Goal: Task Accomplishment & Management: Use online tool/utility

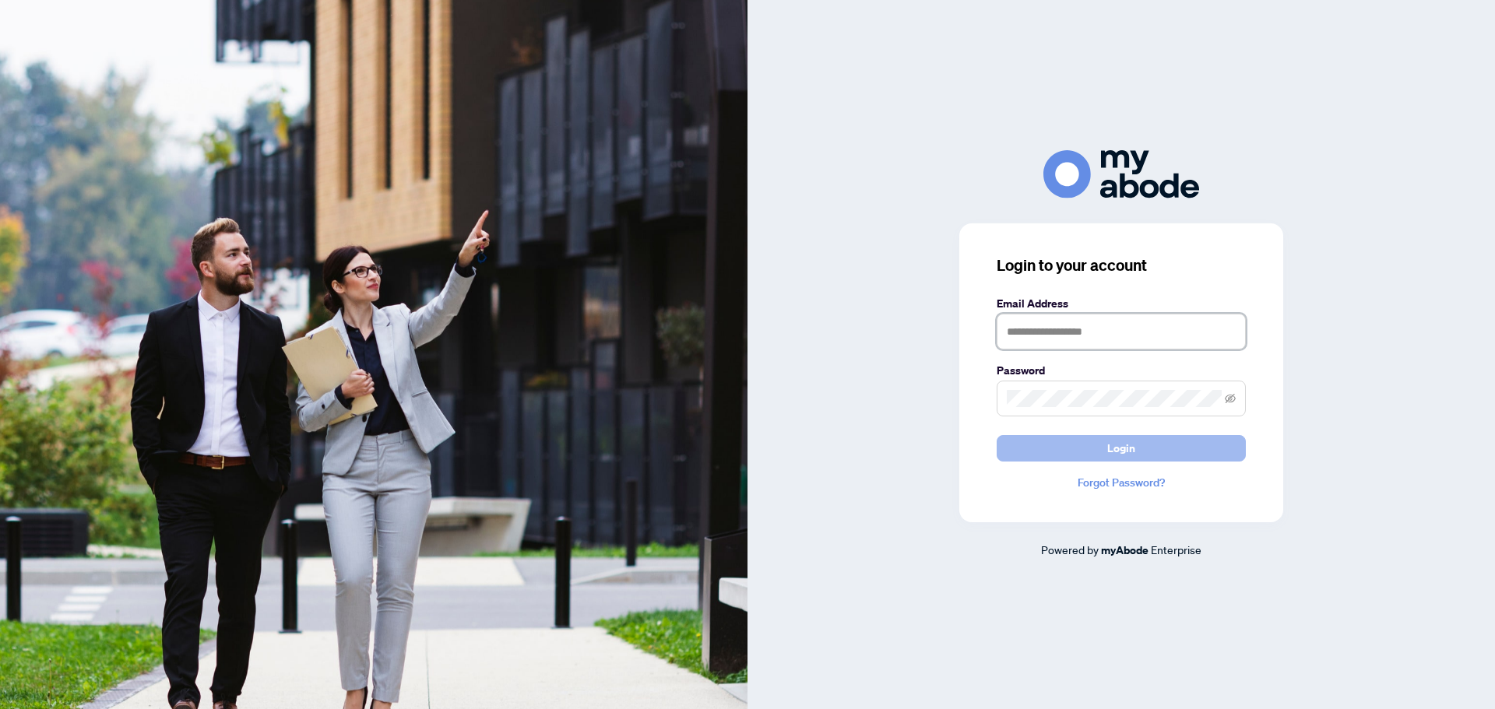
type input "**********"
drag, startPoint x: 1138, startPoint y: 436, endPoint x: 1135, endPoint y: 451, distance: 15.0
click at [1138, 438] on button "Login" at bounding box center [1121, 448] width 249 height 26
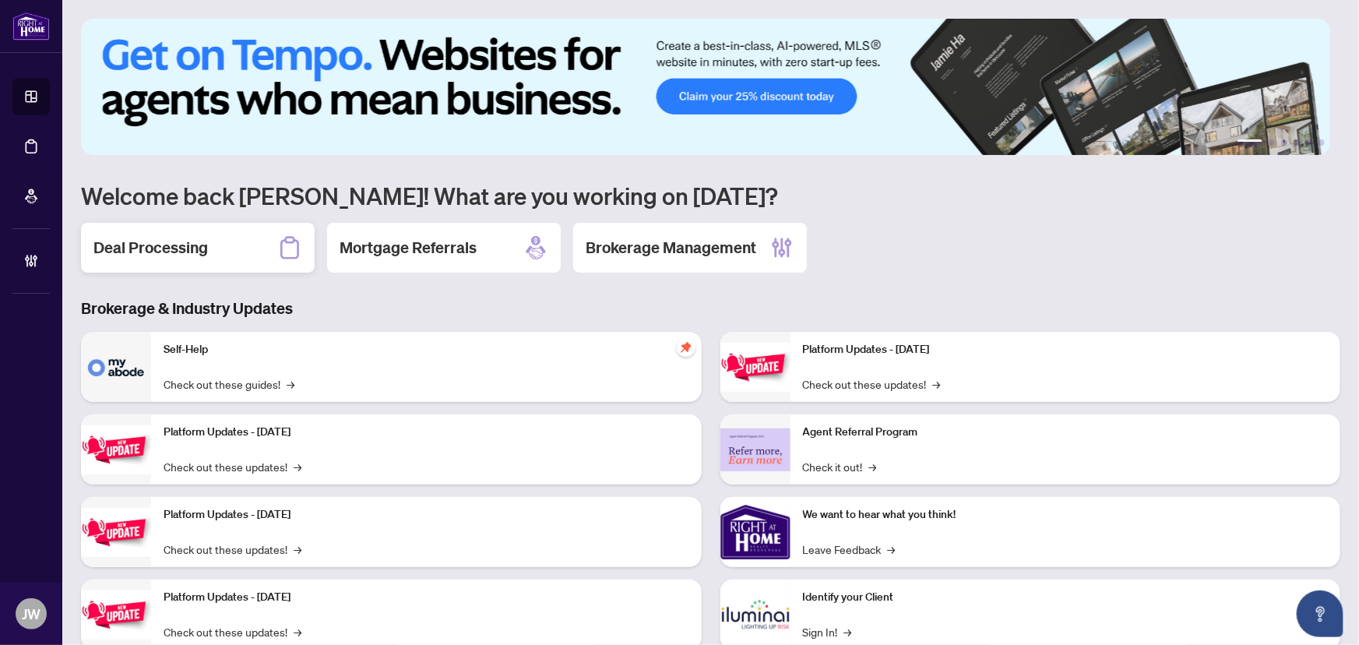
click at [196, 265] on div "Deal Processing" at bounding box center [198, 248] width 234 height 50
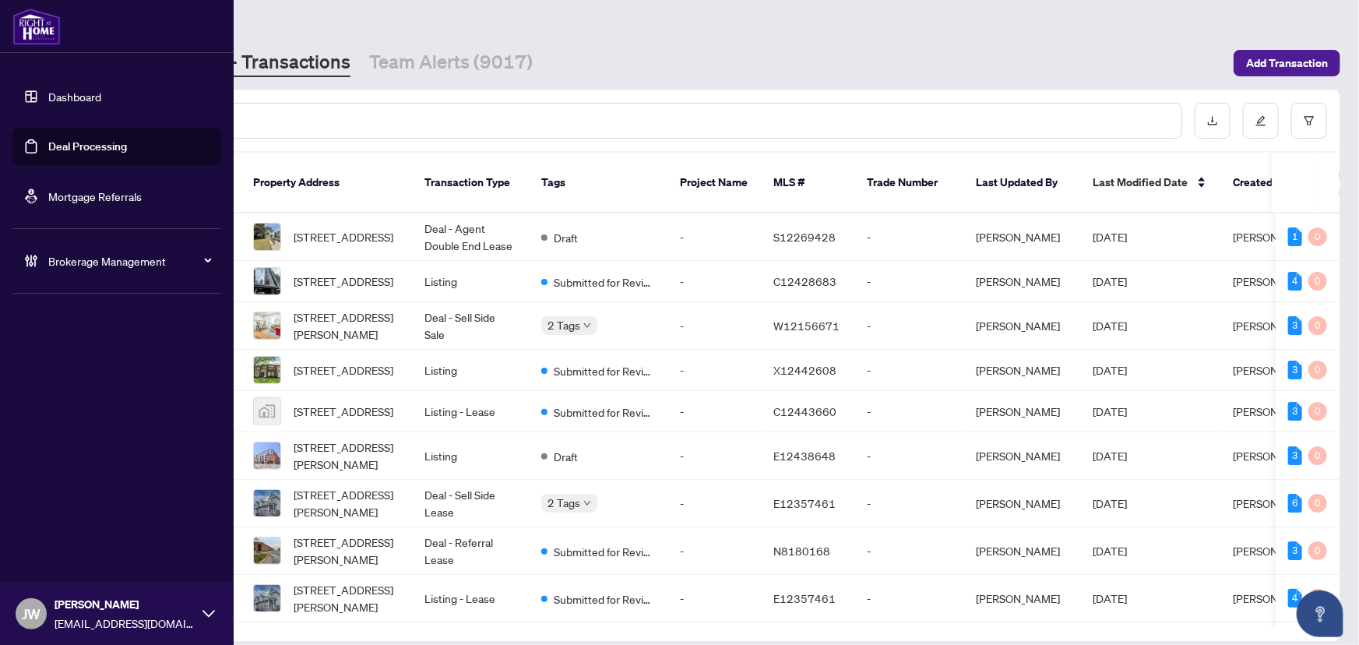
click at [72, 258] on span "Brokerage Management" at bounding box center [129, 260] width 162 height 17
click at [50, 259] on span "Brokerage Management" at bounding box center [129, 260] width 162 height 17
